Goal: Contribute content: Add original content to the website for others to see

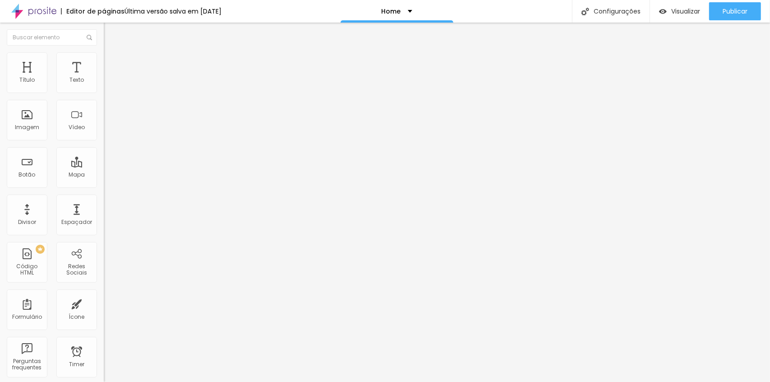
type input "23"
type input "24"
type input "25"
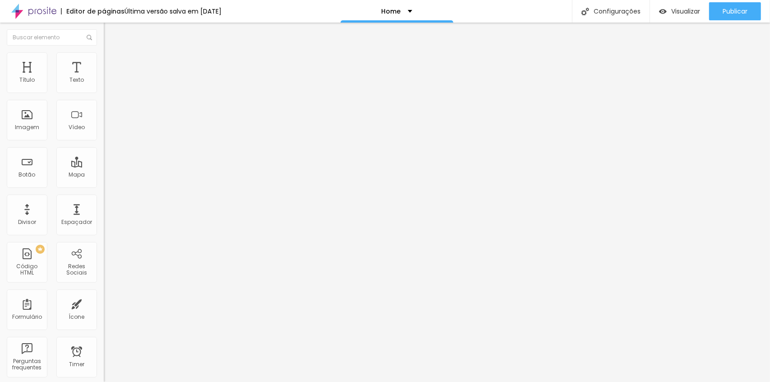
type input "25"
type input "26"
type input "27"
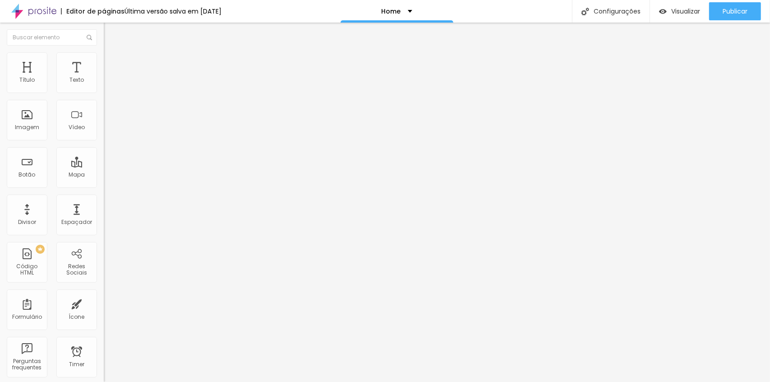
type input "28"
type input "29"
type input "30"
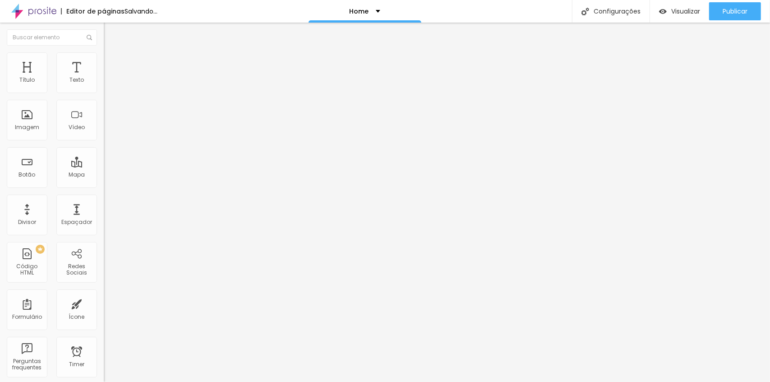
type input "30"
drag, startPoint x: 26, startPoint y: 189, endPoint x: 31, endPoint y: 191, distance: 5.7
type input "30"
click at [104, 213] on input "range" at bounding box center [133, 216] width 58 height 7
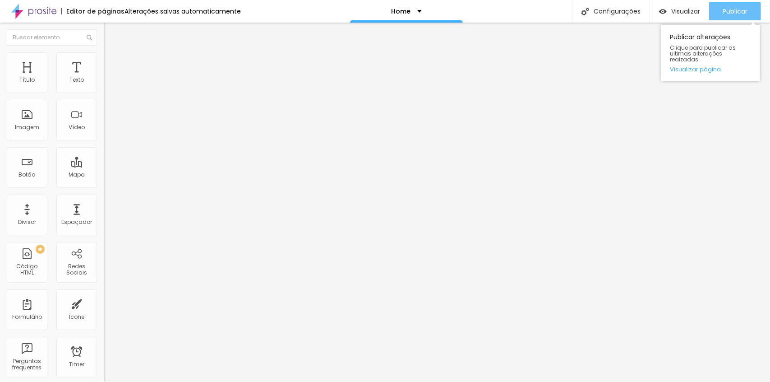
click at [743, 10] on span "Publicar" at bounding box center [735, 11] width 25 height 7
click at [110, 86] on div "Quero tudo" at bounding box center [156, 82] width 92 height 8
click at [104, 89] on div "Plano 2" at bounding box center [156, 81] width 104 height 15
click at [59, 381] on div "Quero tudo" at bounding box center [45, 387] width 86 height 5
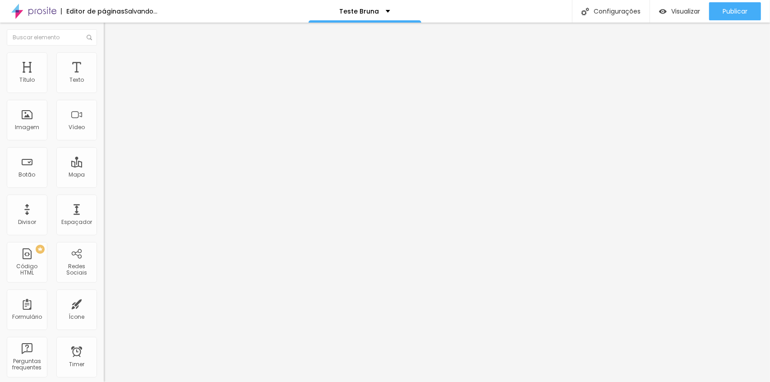
click at [111, 33] on img "button" at bounding box center [114, 36] width 6 height 7
click at [107, 84] on icon "button" at bounding box center [109, 80] width 5 height 5
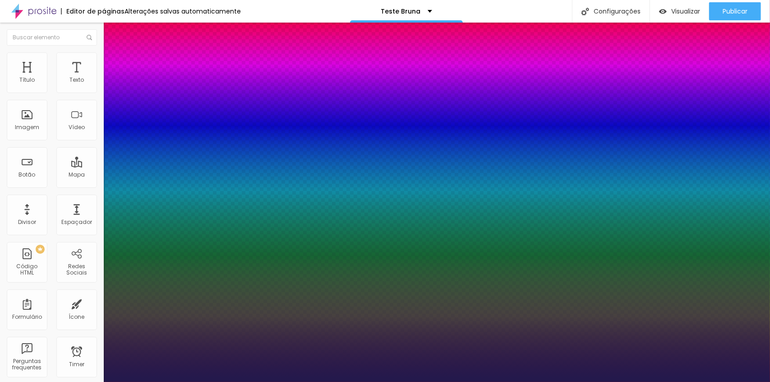
type input "1"
type input "15"
type input "1"
type input "16"
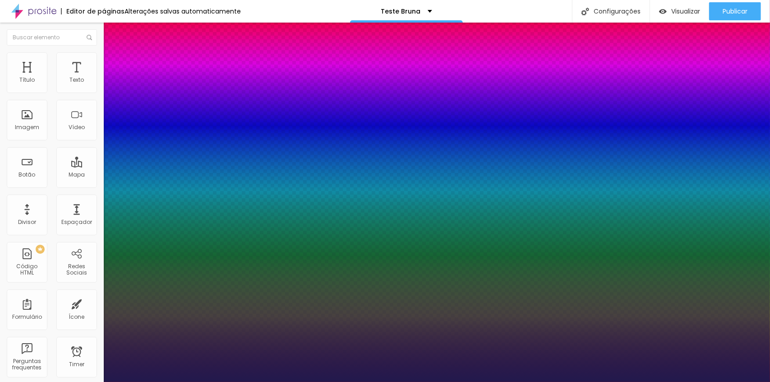
type input "16"
type input "1"
type input "19"
type input "1"
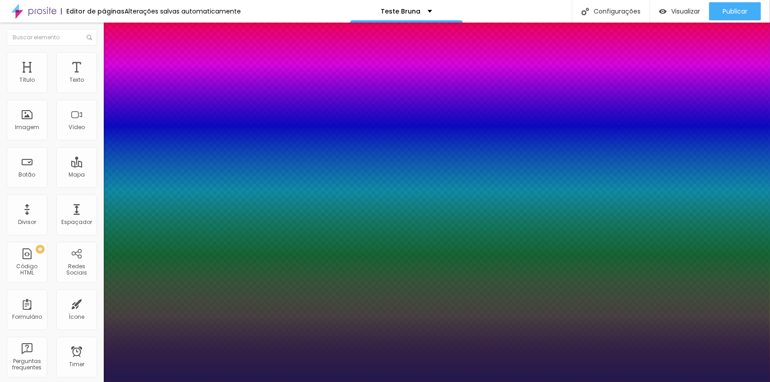
type input "21"
type input "1"
type input "24"
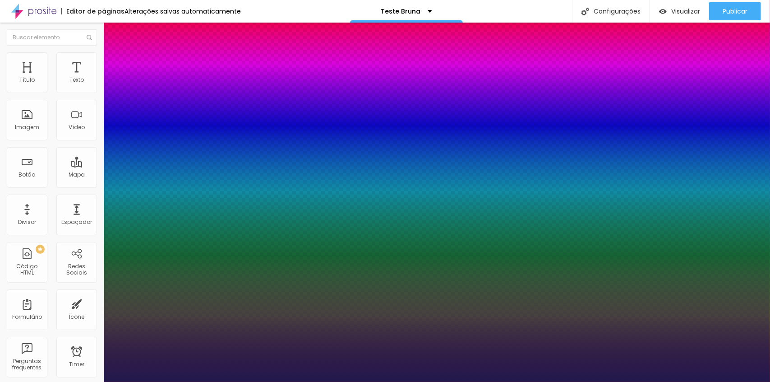
type input "1"
type input "26"
type input "1"
type input "28"
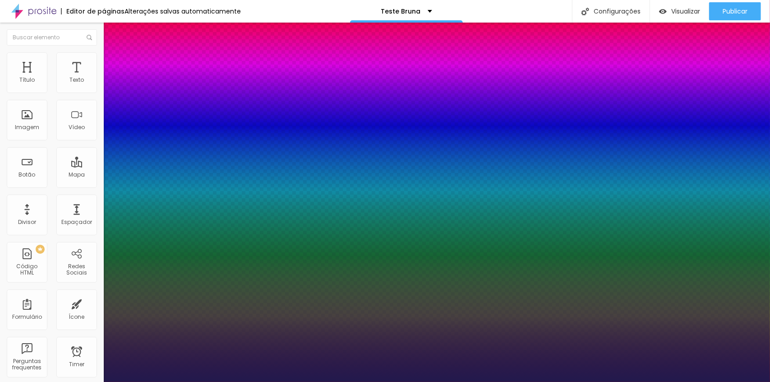
type input "28"
type input "1"
type input "29"
type input "1"
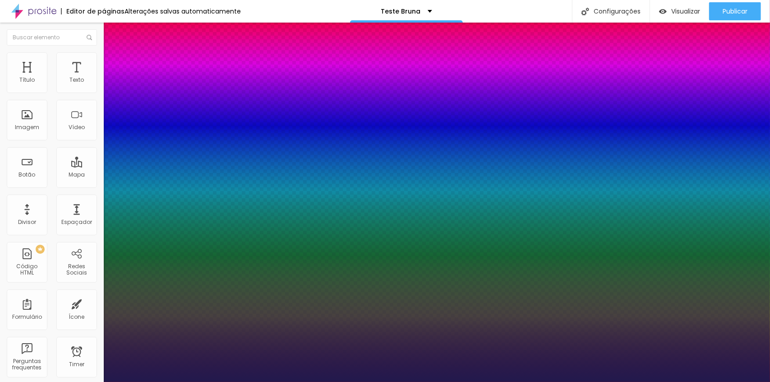
type input "31"
type input "1"
type input "33"
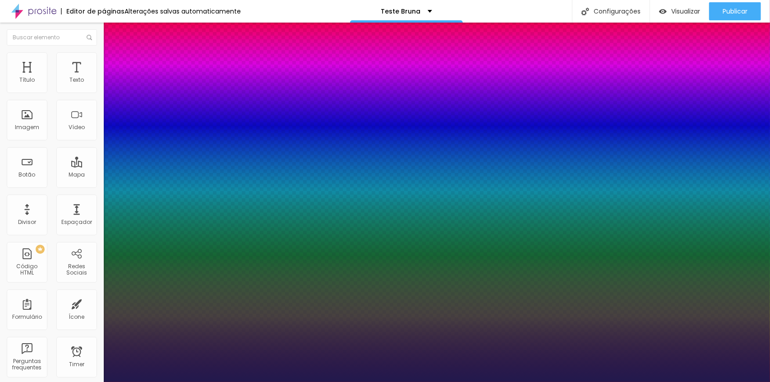
type input "1"
type input "36"
type input "1"
type input "38"
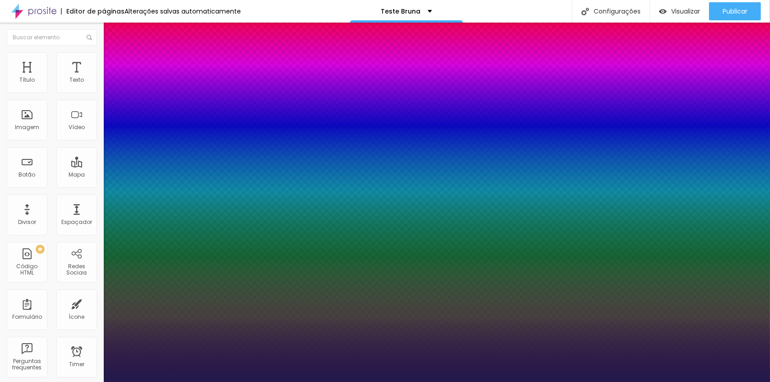
type input "38"
type input "1"
type input "40"
type input "1"
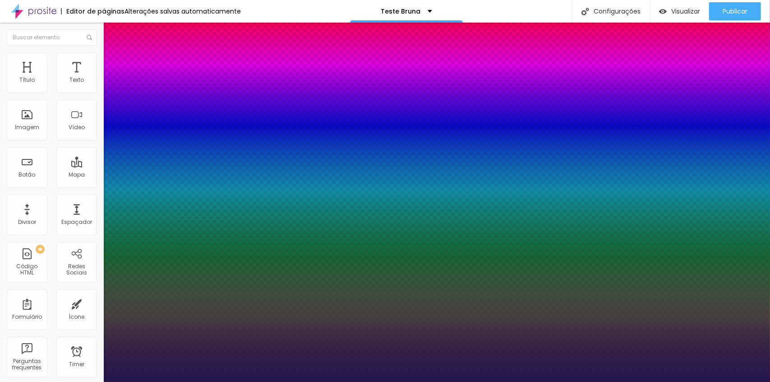
type input "42"
type input "1"
type input "44"
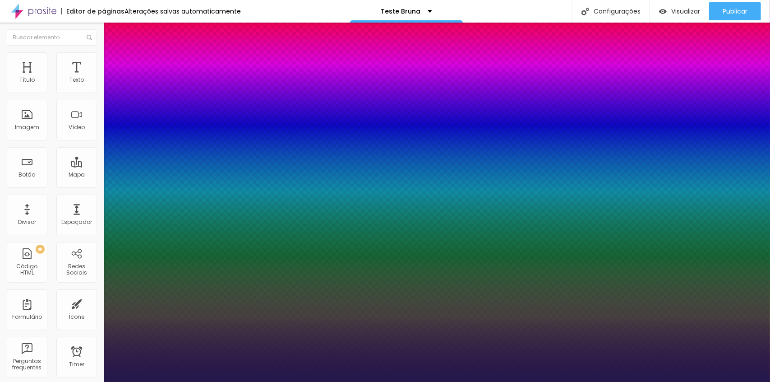
type input "1"
type input "45"
type input "1"
type input "46"
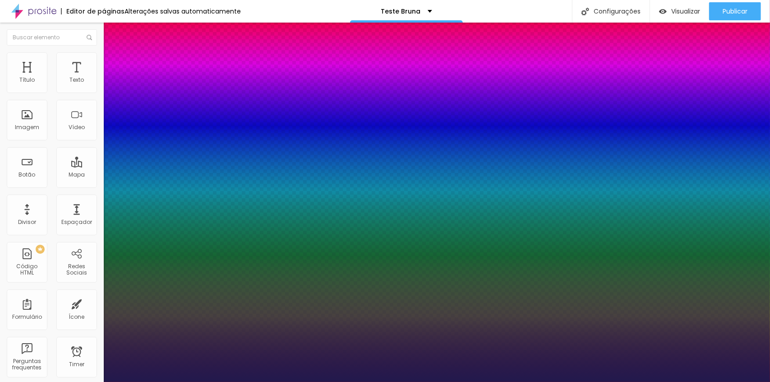
type input "46"
type input "1"
type input "47"
type input "1"
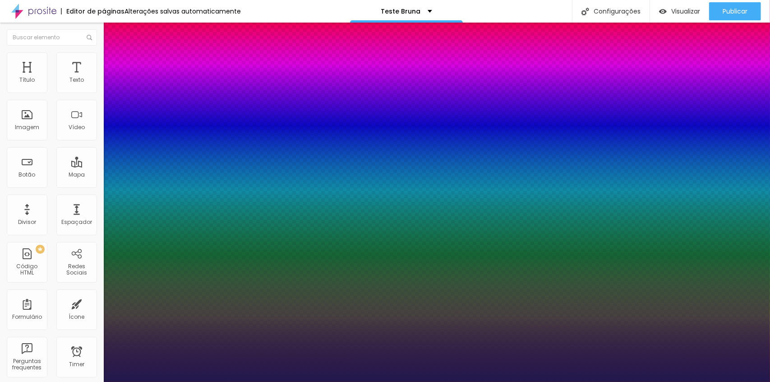
type input "46"
type input "1"
type input "45"
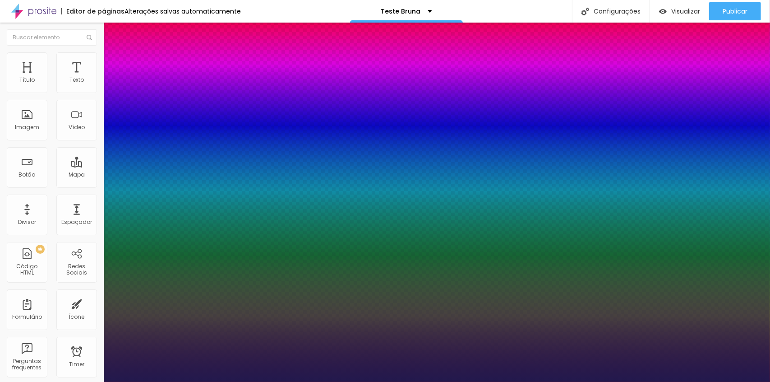
type input "1"
type input "44"
type input "1"
type input "43"
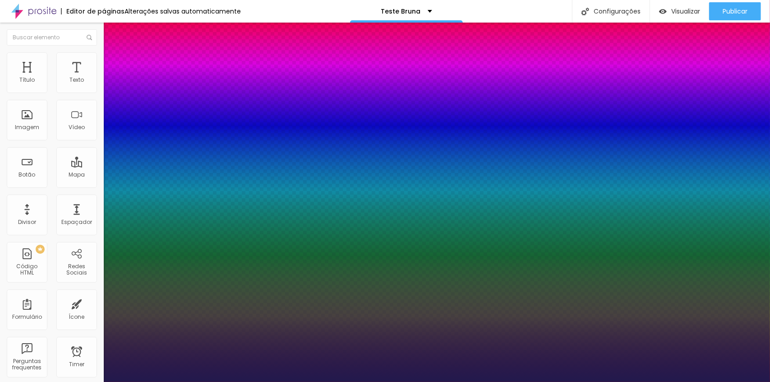
type input "43"
type input "1"
type input "42"
type input "1"
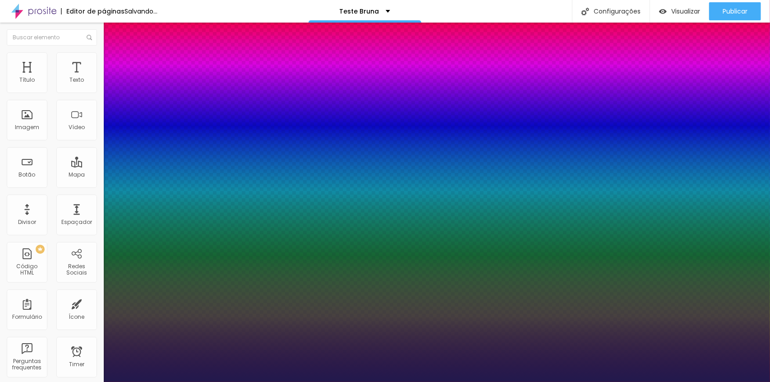
drag, startPoint x: 121, startPoint y: 154, endPoint x: 140, endPoint y: 158, distance: 18.9
type input "42"
type input "1"
click at [359, 381] on div at bounding box center [385, 382] width 770 height 0
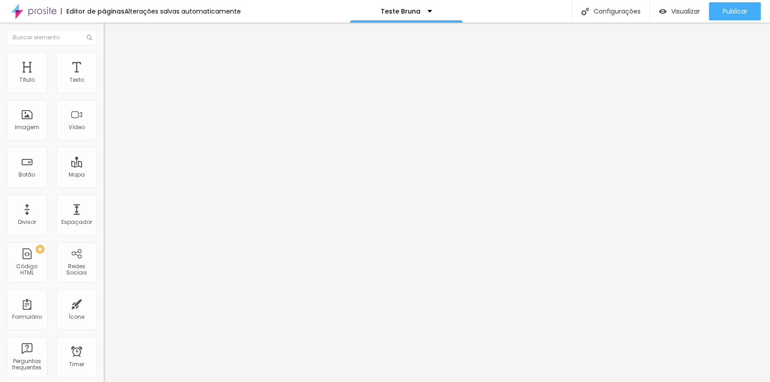
click at [107, 84] on icon "button" at bounding box center [108, 83] width 2 height 2
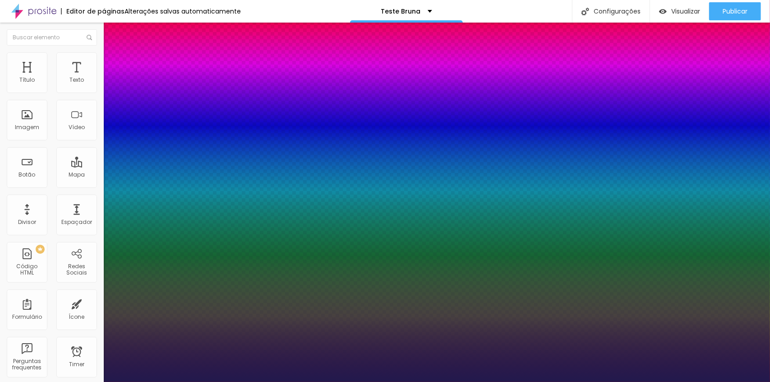
type input "1"
type input "18"
type input "1"
type input "22"
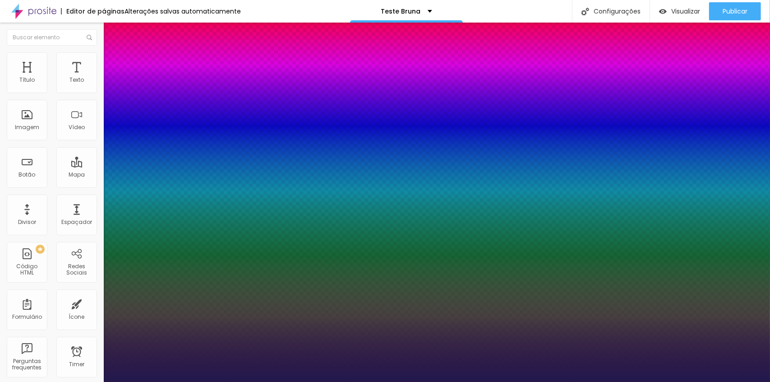
type input "22"
type input "1"
type input "25"
type input "1"
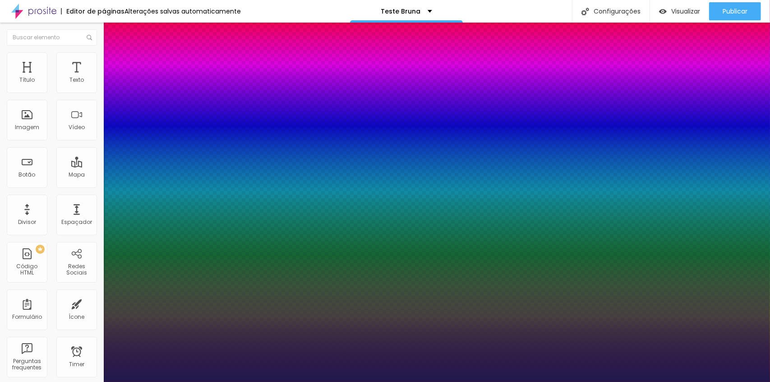
type input "29"
type input "1"
type input "31"
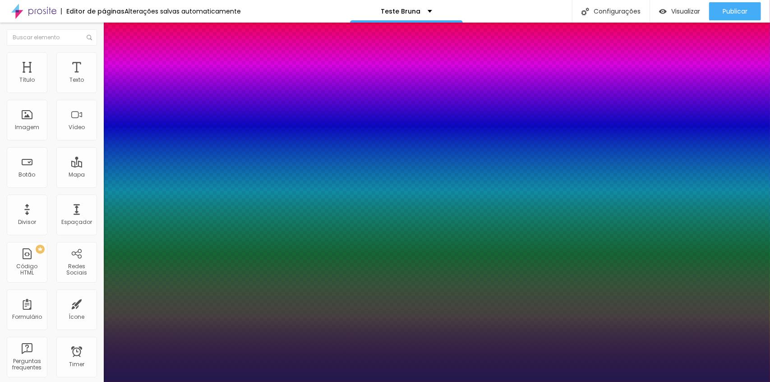
type input "1"
type input "34"
type input "1"
type input "36"
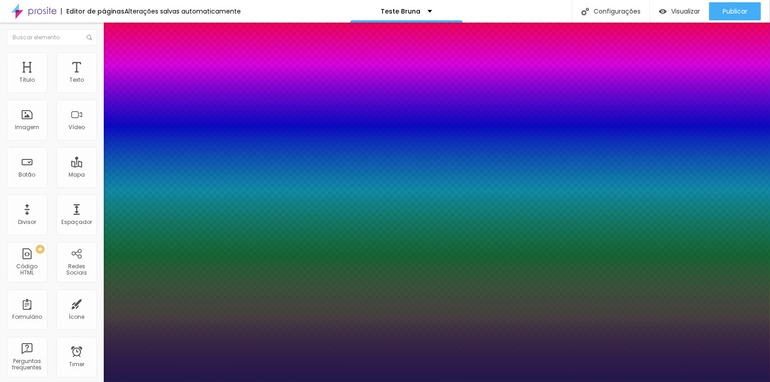
type input "36"
type input "1"
type input "37"
type input "1"
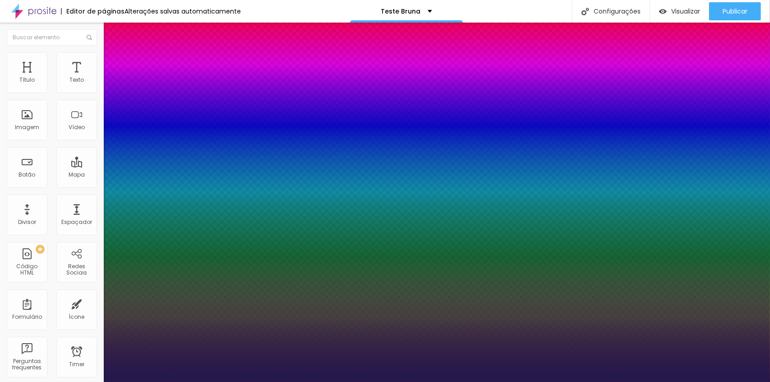
drag, startPoint x: 123, startPoint y: 152, endPoint x: 137, endPoint y: 153, distance: 14.0
type input "37"
type input "1"
click at [512, 381] on div at bounding box center [385, 382] width 770 height 0
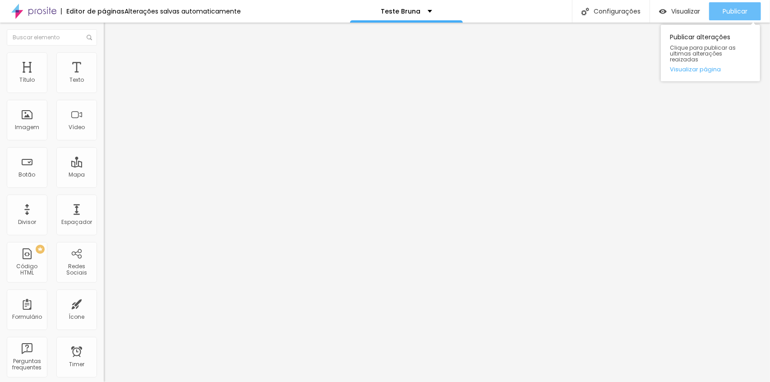
click at [721, 12] on button "Publicar" at bounding box center [735, 11] width 52 height 18
click at [701, 66] on link "Visualizar página" at bounding box center [710, 69] width 81 height 6
